Goal: Task Accomplishment & Management: Manage account settings

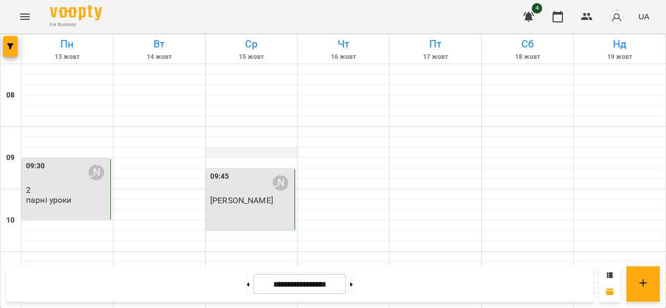
scroll to position [449, 0]
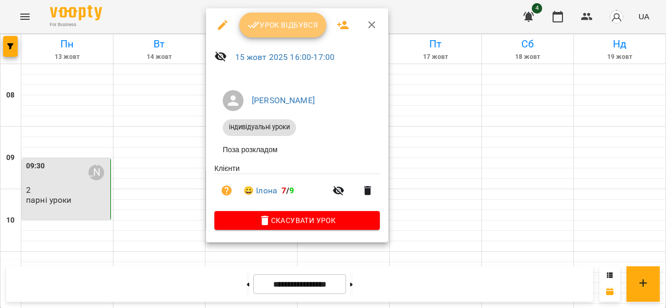
click at [272, 27] on span "Урок відбувся" at bounding box center [283, 25] width 71 height 12
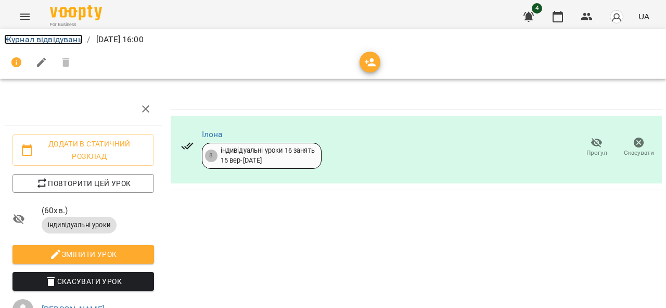
click at [53, 42] on link "Журнал відвідувань" at bounding box center [43, 39] width 79 height 10
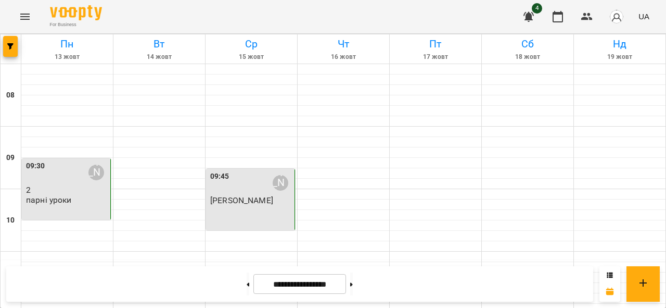
scroll to position [740, 0]
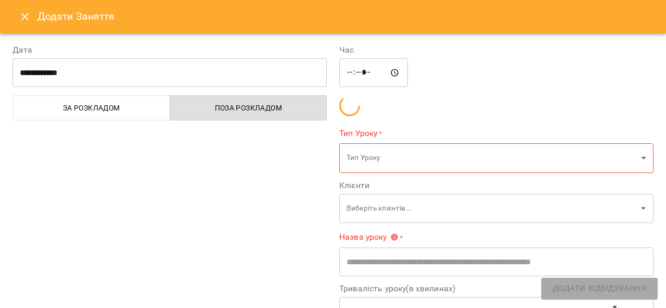
type input "**********"
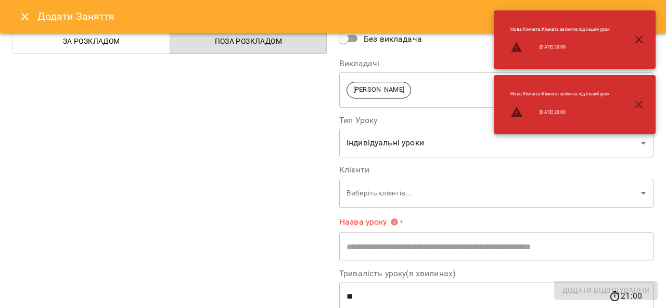
scroll to position [69, 0]
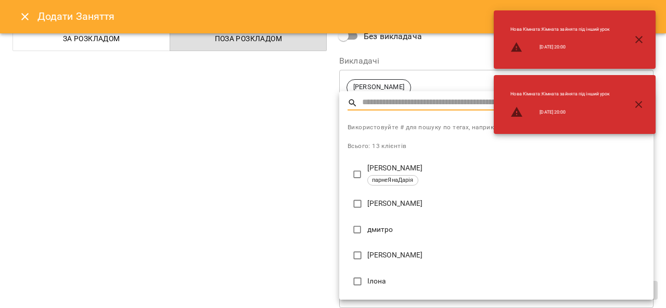
click at [374, 229] on p "дмитро" at bounding box center [506, 229] width 278 height 10
type input "**********"
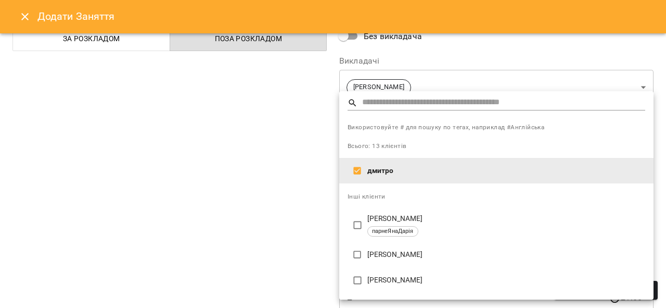
click at [227, 194] on div at bounding box center [333, 154] width 666 height 308
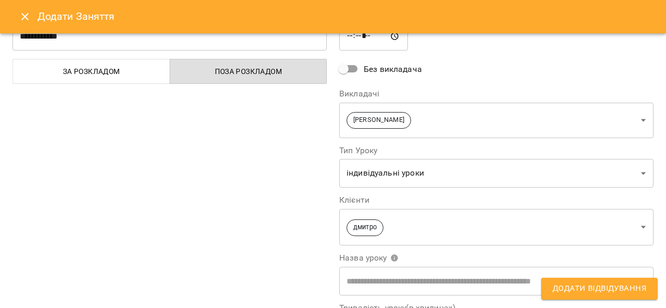
scroll to position [0, 0]
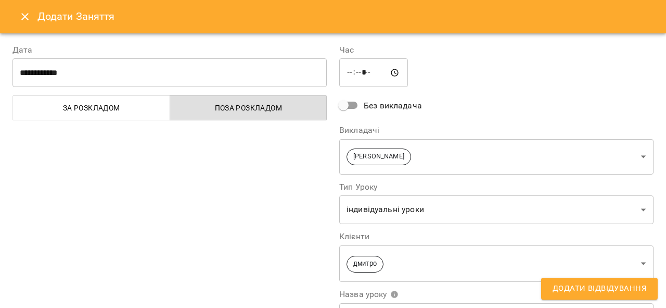
click at [573, 289] on span "Додати Відвідування" at bounding box center [600, 289] width 94 height 14
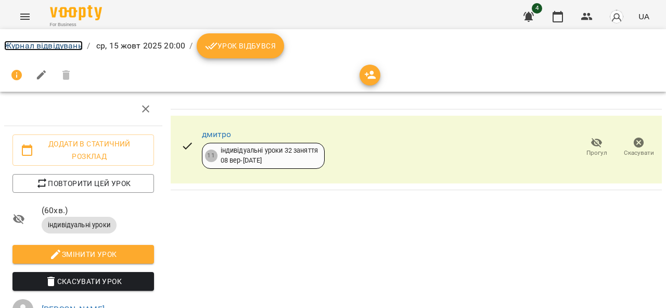
click at [38, 41] on link "Журнал відвідувань" at bounding box center [43, 46] width 79 height 10
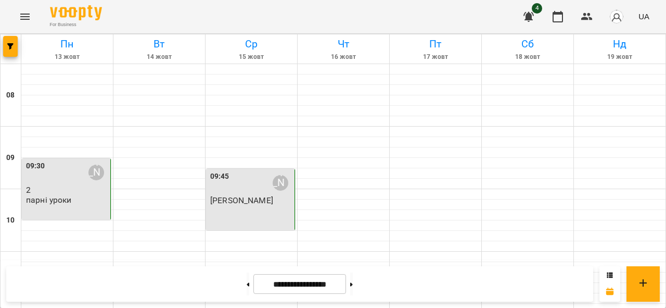
scroll to position [288, 0]
